Goal: Complete application form

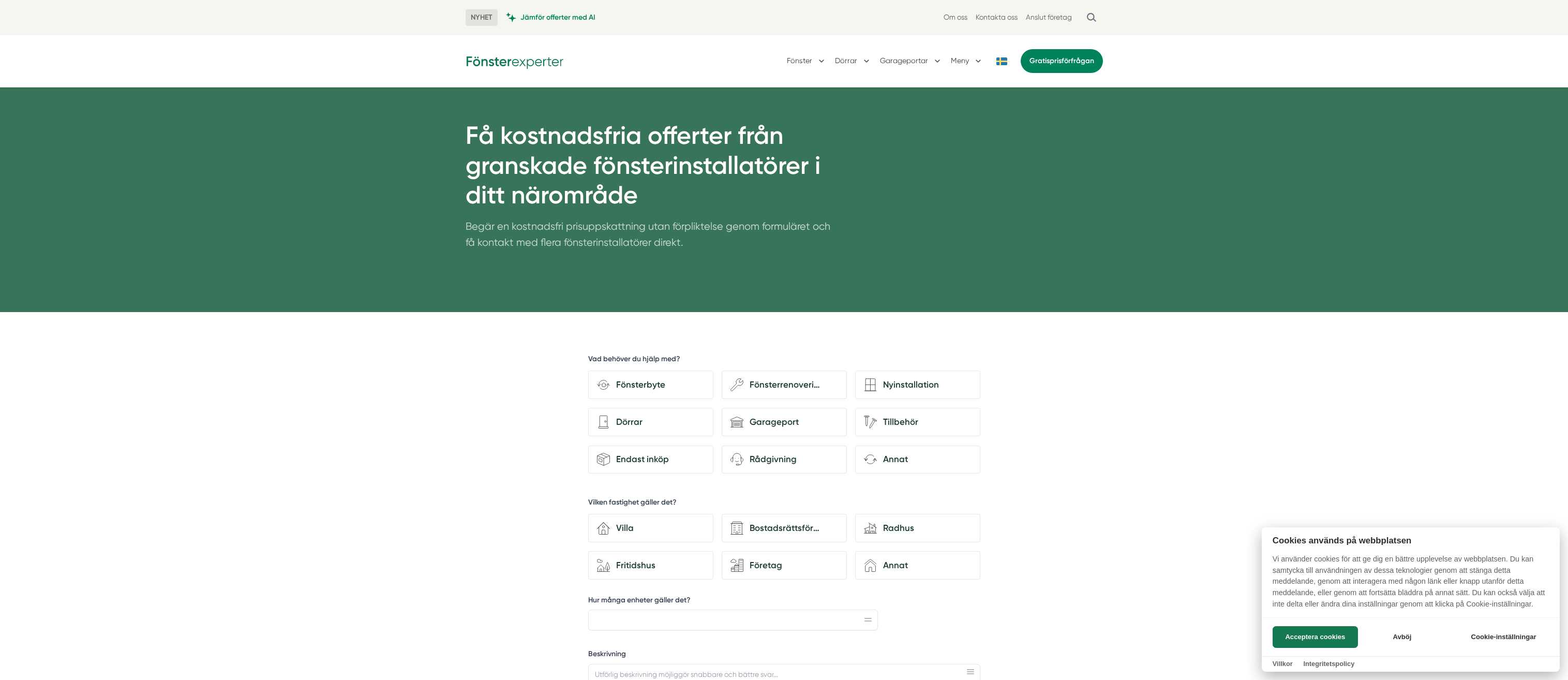
click at [893, 384] on div at bounding box center [784, 340] width 1568 height 680
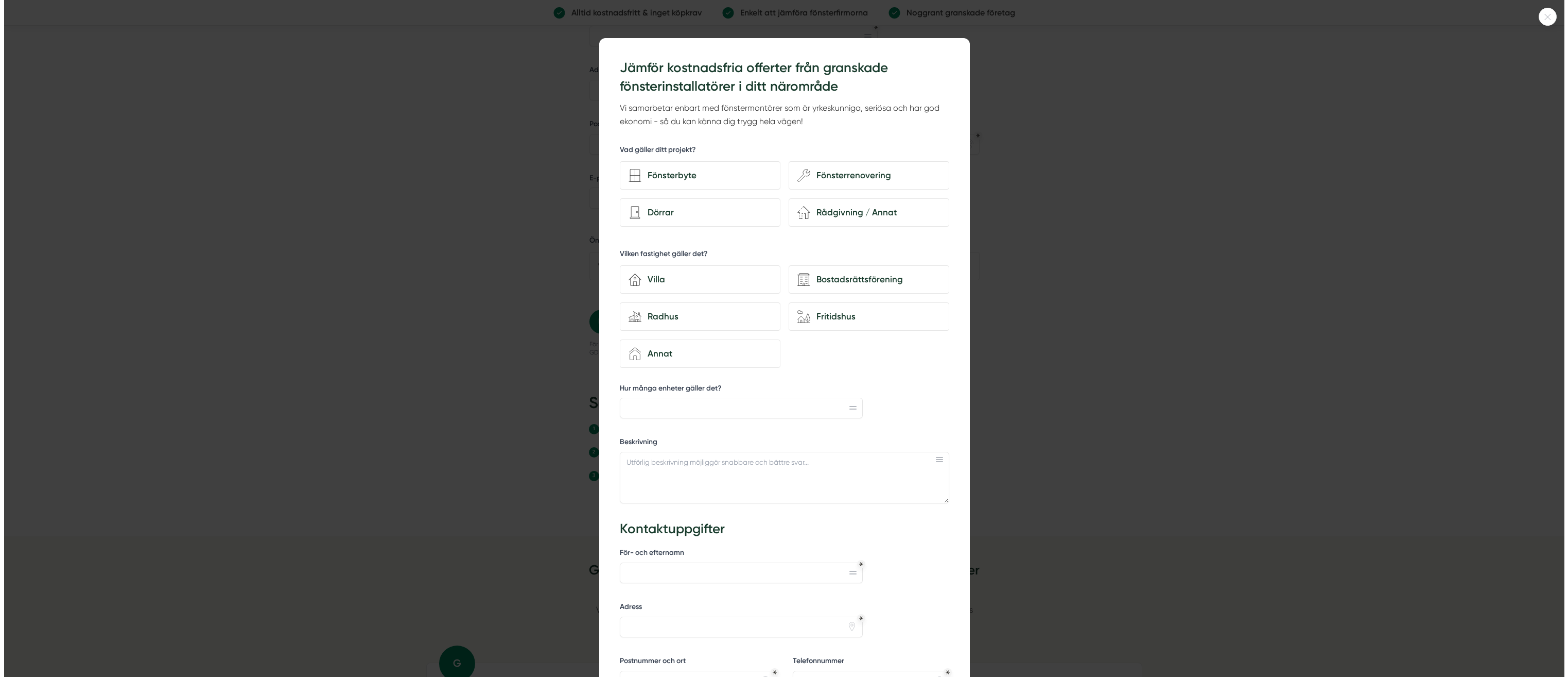
scroll to position [721, 0]
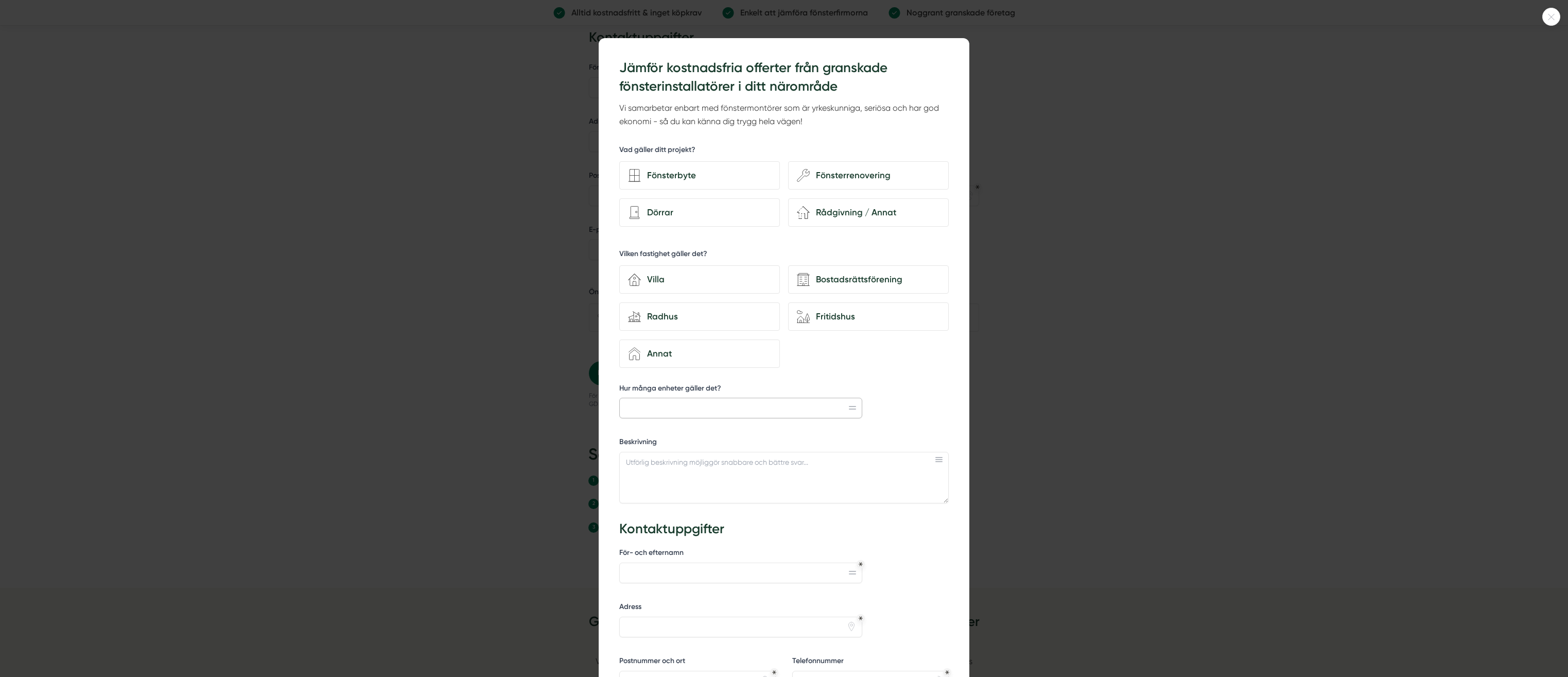
click at [696, 407] on input "Hur många enheter gäller det?" at bounding box center [740, 408] width 243 height 21
click at [674, 179] on div "Fönsterbyte" at bounding box center [706, 175] width 131 height 14
click at [0, 0] on input "Fönsterbyte" at bounding box center [0, 0] width 0 height 0
click at [677, 214] on div "Dörrar" at bounding box center [706, 213] width 131 height 14
click at [0, 0] on input "Dörrar" at bounding box center [0, 0] width 0 height 0
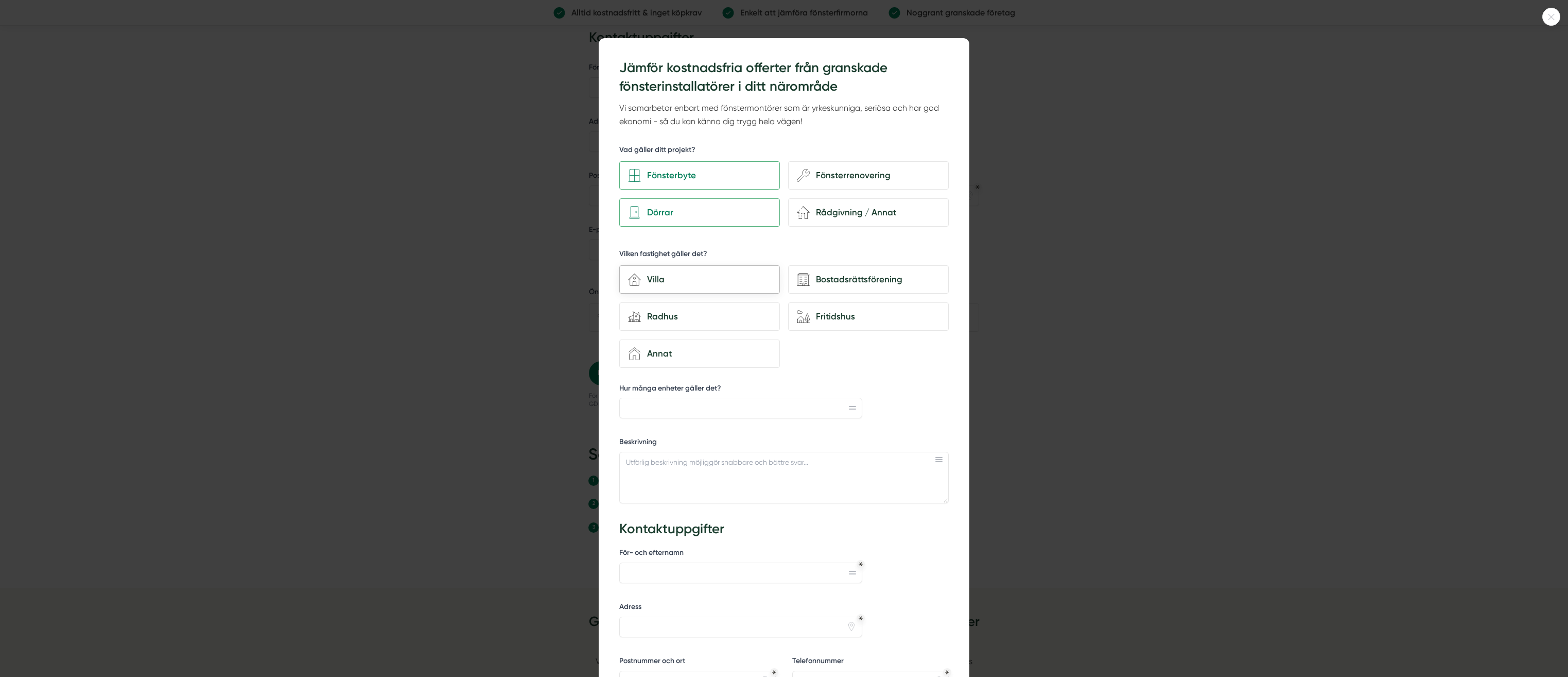
click at [680, 287] on div "house-3 Villa" at bounding box center [700, 279] width 160 height 29
click at [0, 0] on input "house-3 Villa" at bounding box center [0, 0] width 0 height 0
click at [737, 412] on input "Hur många enheter gäller det?" at bounding box center [740, 408] width 243 height 21
type input "21"
click at [736, 474] on textarea "Beskrivning" at bounding box center [784, 477] width 329 height 51
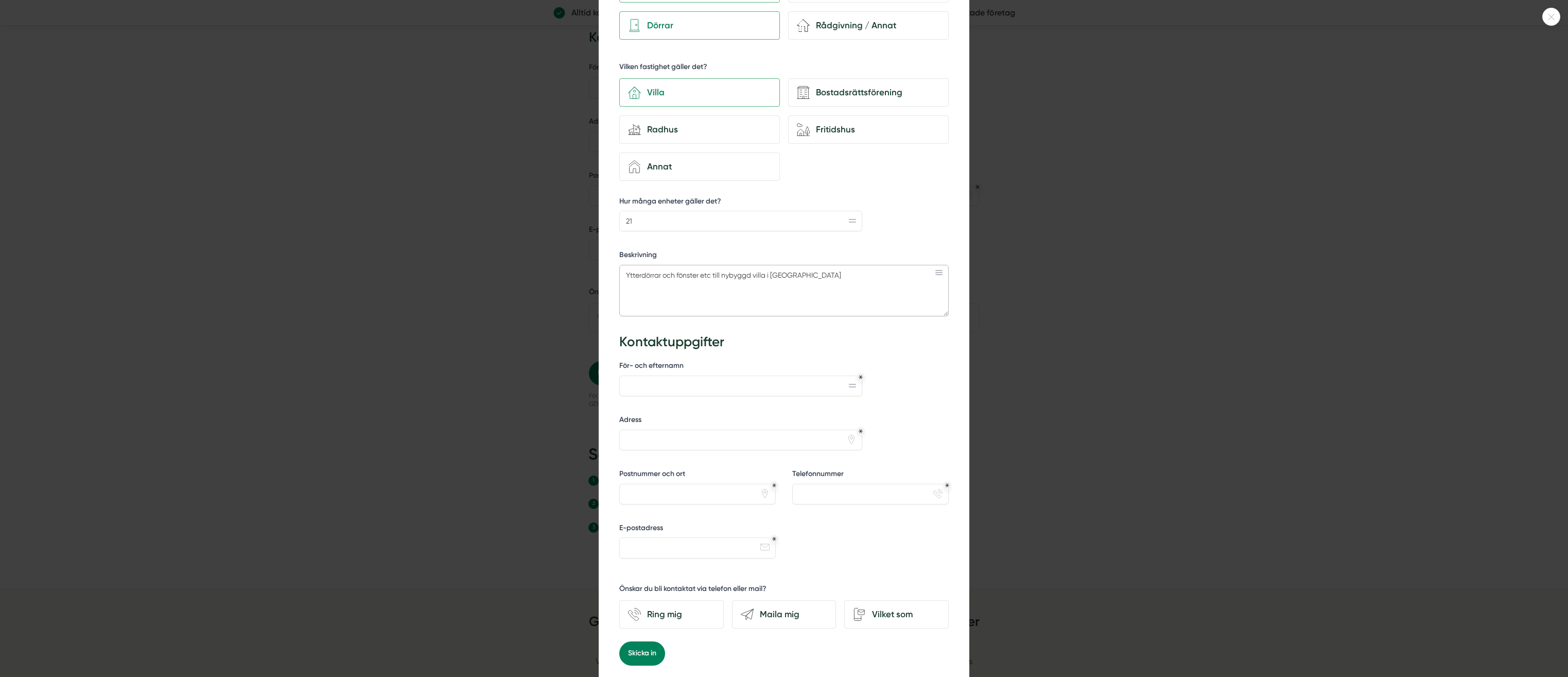
scroll to position [206, 0]
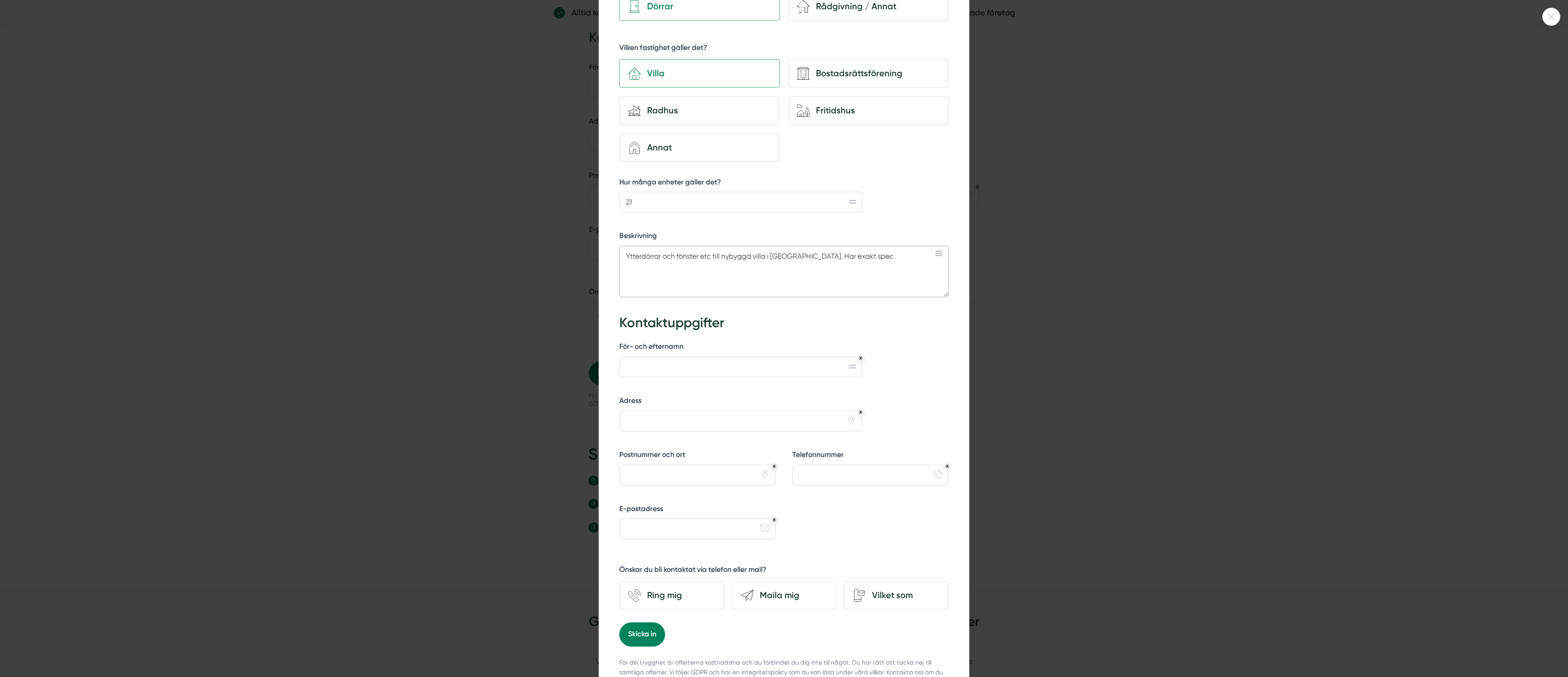
type textarea "Ytterdörrar och fönster etc till nybyggd villa i Borås. Har exakt spec"
click at [696, 355] on div "För- och efternamn" at bounding box center [740, 359] width 243 height 36
click at [696, 362] on input "För- och efternamn" at bounding box center [740, 367] width 243 height 21
type input "l"
type input "Lars Levin"
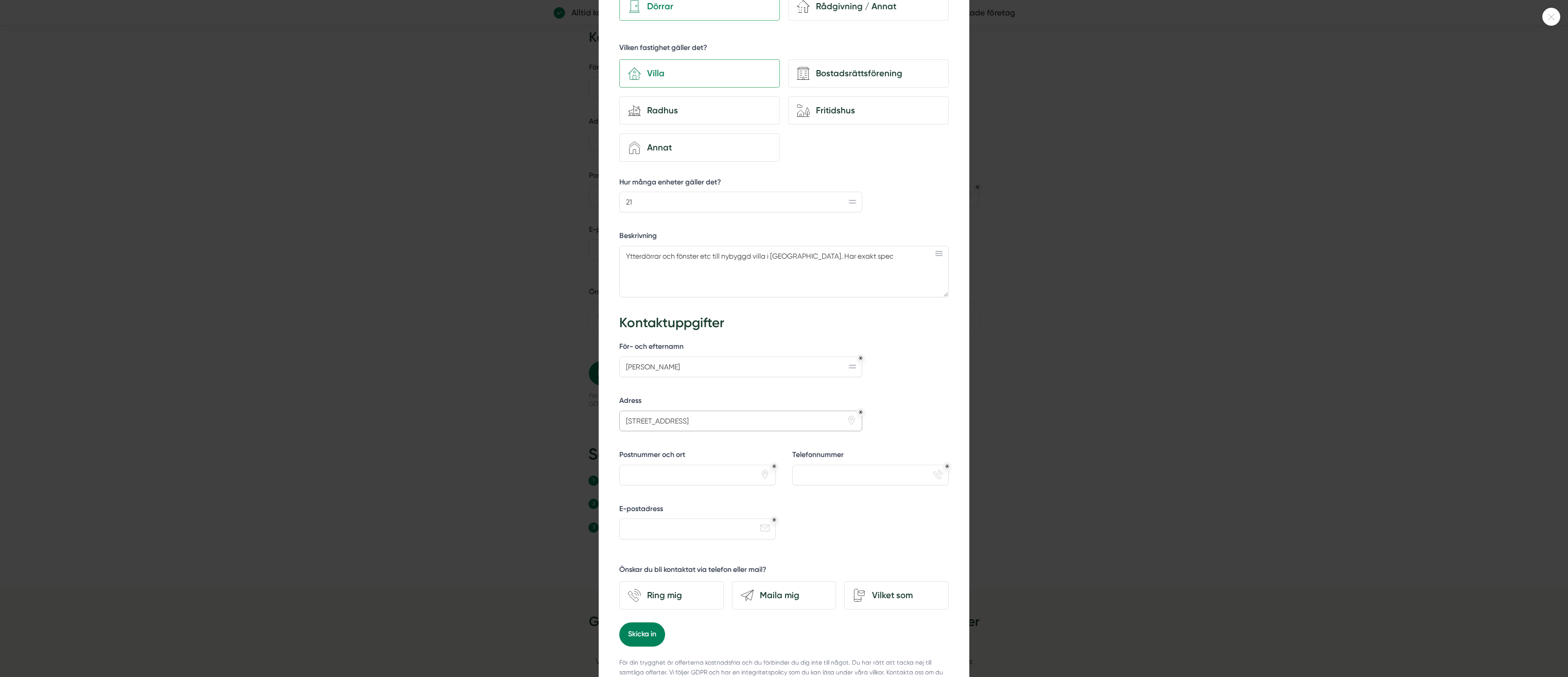
type input "Bergsgränd 5"
click at [693, 477] on input "50649" at bounding box center [698, 475] width 157 height 21
type input "50649 borås"
type input "0700-207827"
click at [720, 527] on input "E-postadress" at bounding box center [698, 529] width 157 height 21
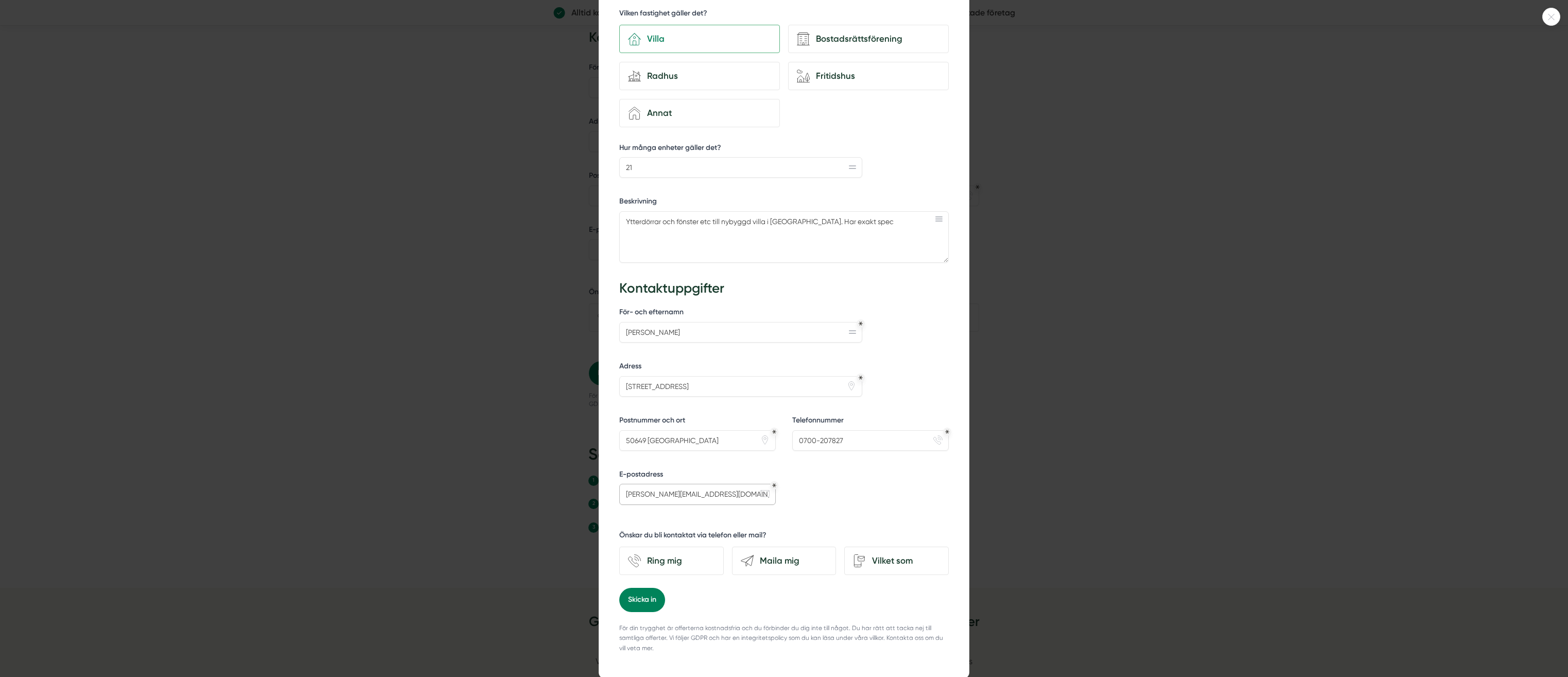
scroll to position [288, 0]
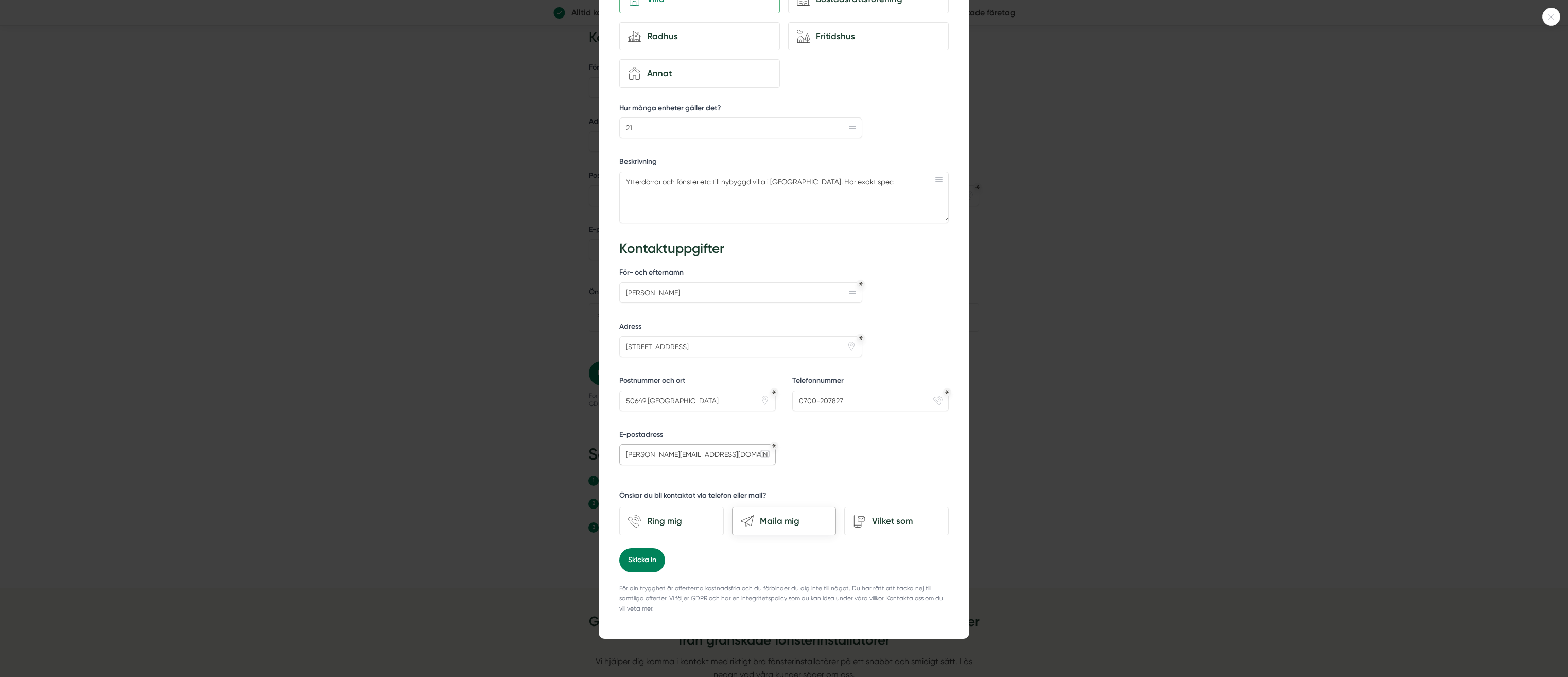
type input "lars.levin@icloud.com"
click at [781, 514] on div "Maila mig" at bounding box center [790, 521] width 74 height 14
click at [0, 0] on input "send-email Maila mig" at bounding box center [0, 0] width 0 height 0
click at [640, 556] on button "Skicka in" at bounding box center [642, 559] width 46 height 24
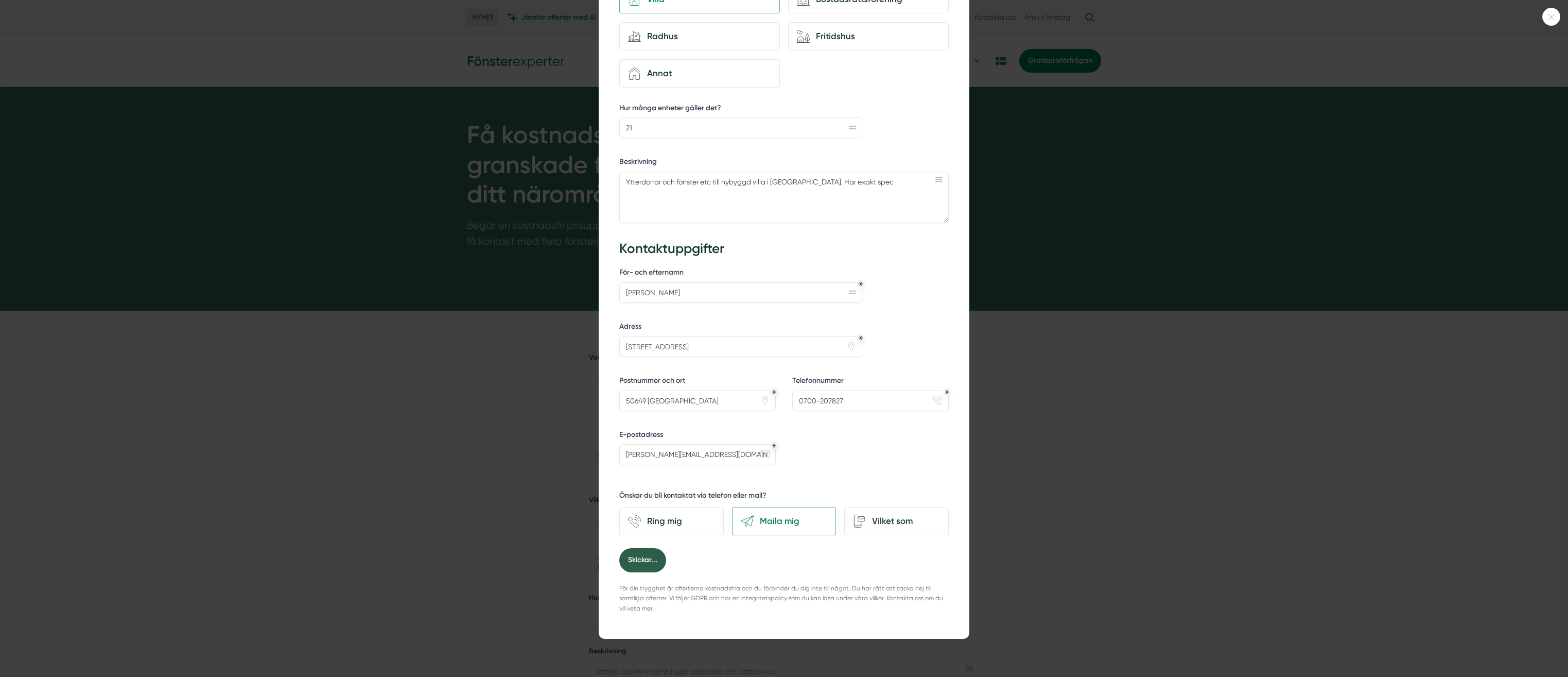
scroll to position [0, 0]
